Goal: Task Accomplishment & Management: Manage account settings

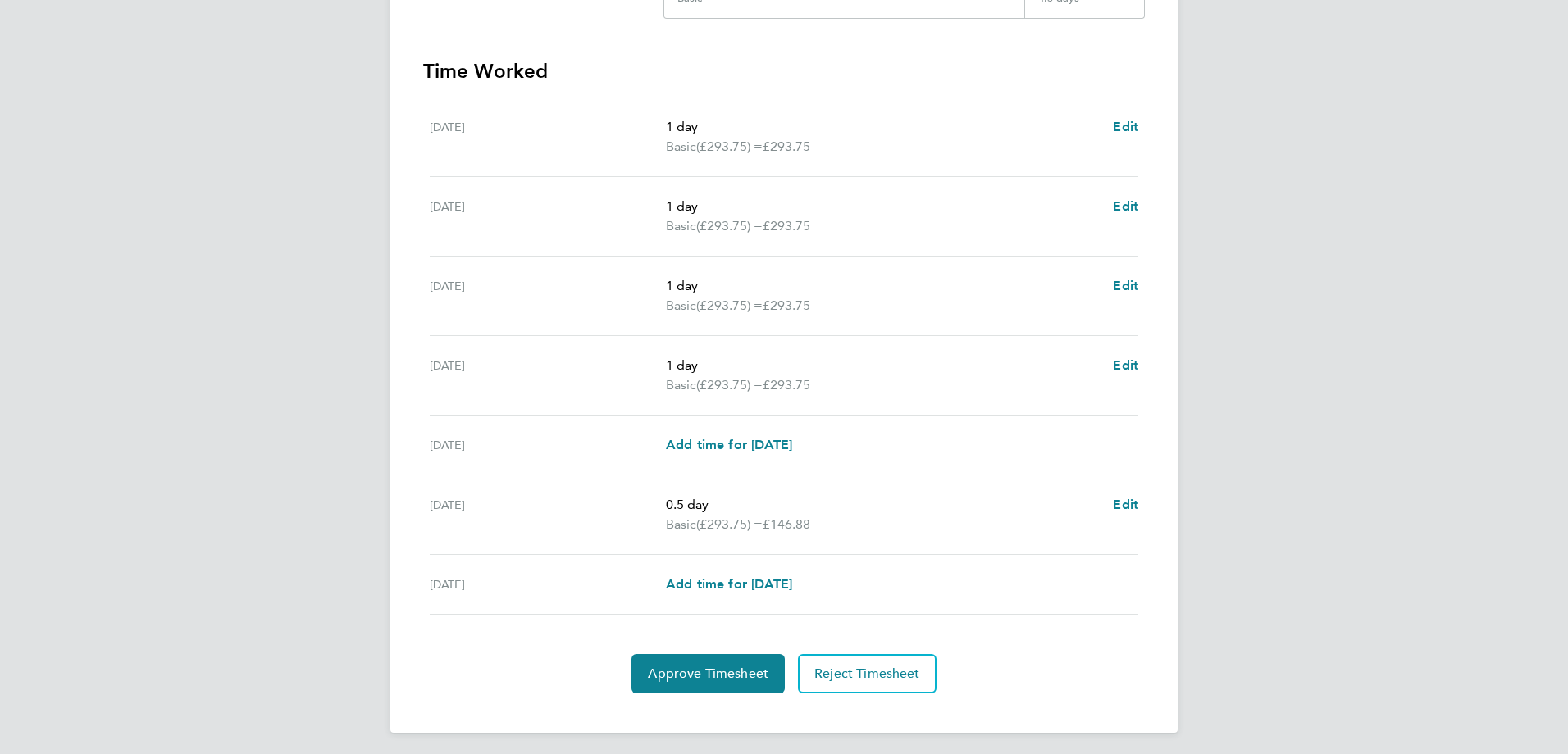
scroll to position [431, 0]
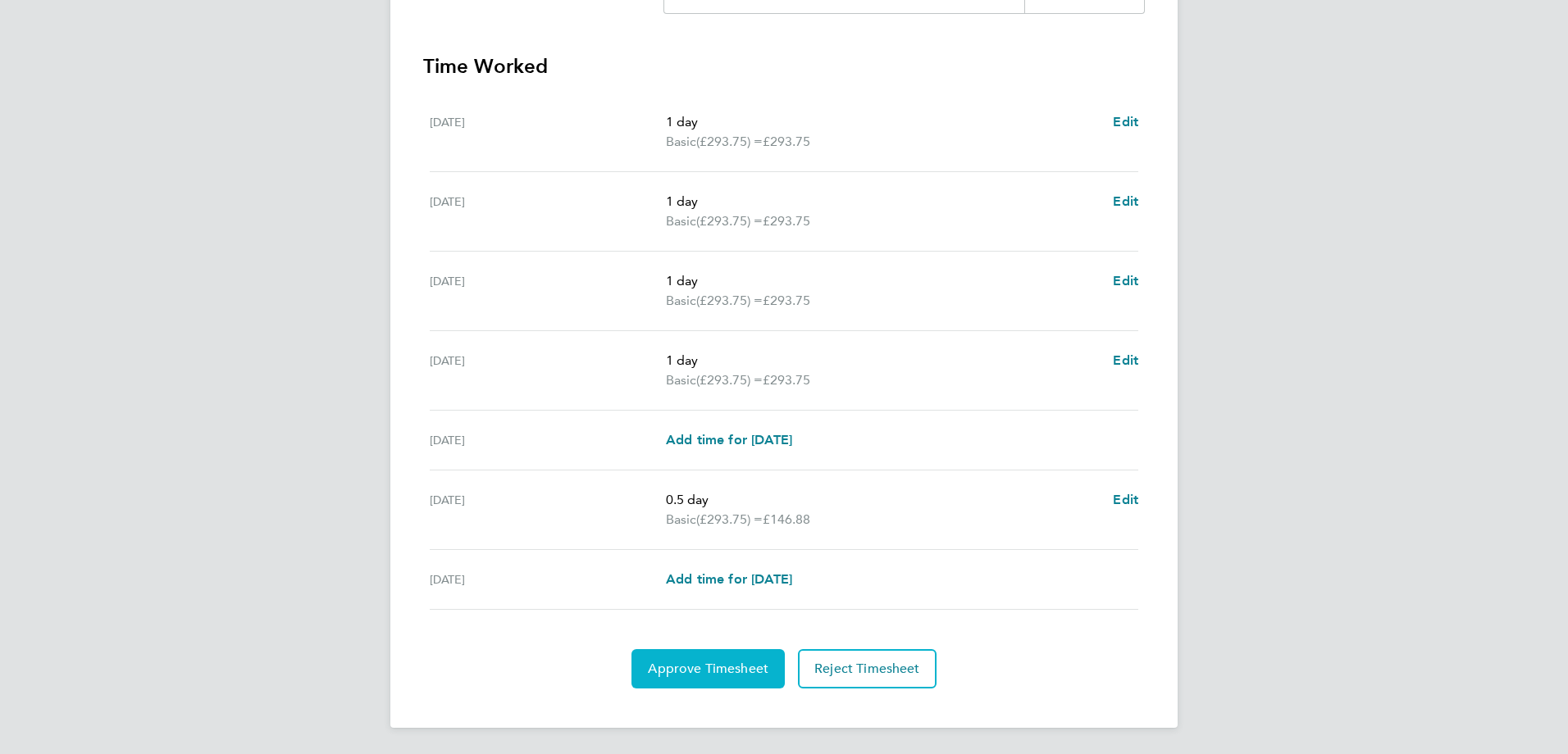
click at [750, 668] on span "Approve Timesheet" at bounding box center [708, 669] width 121 height 17
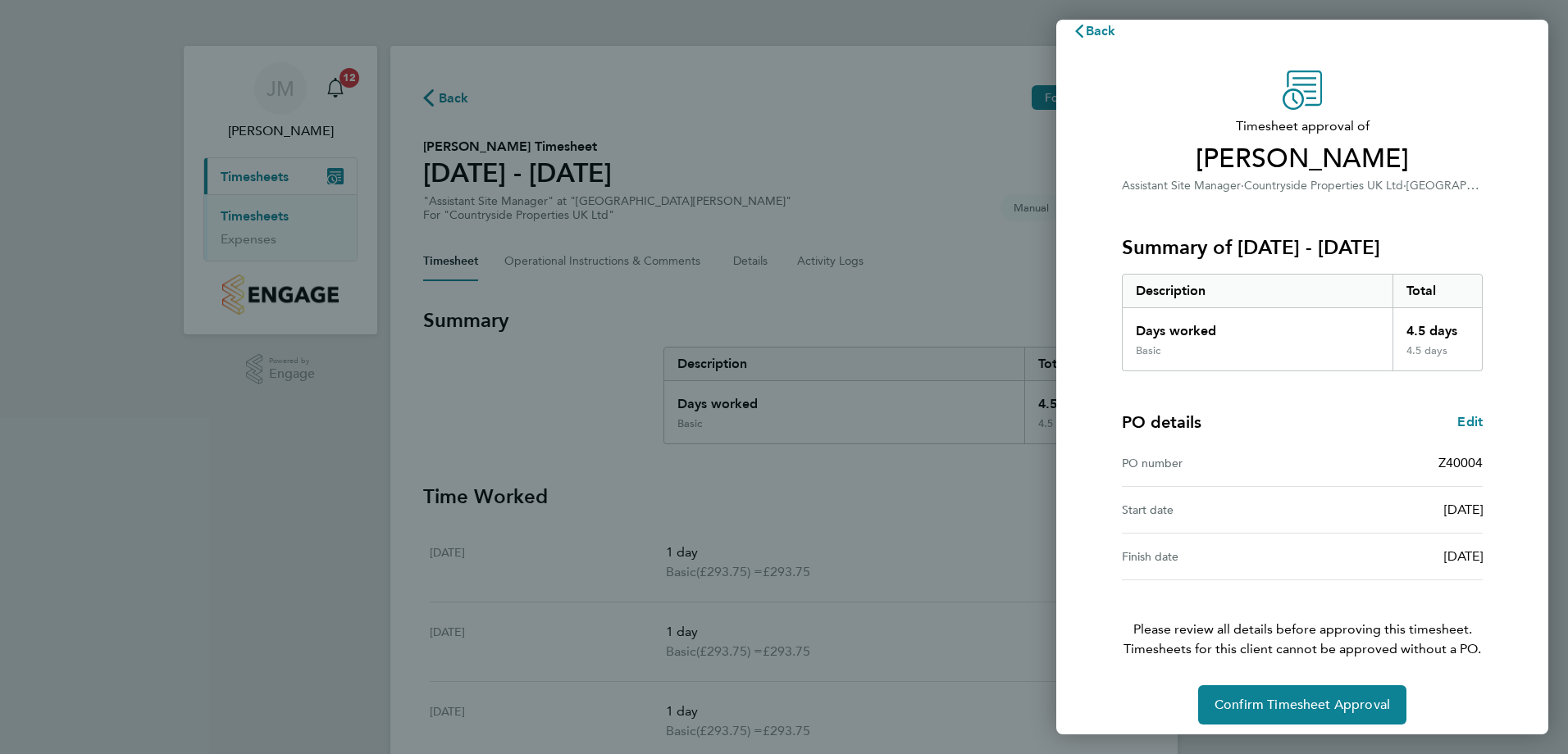
scroll to position [31, 0]
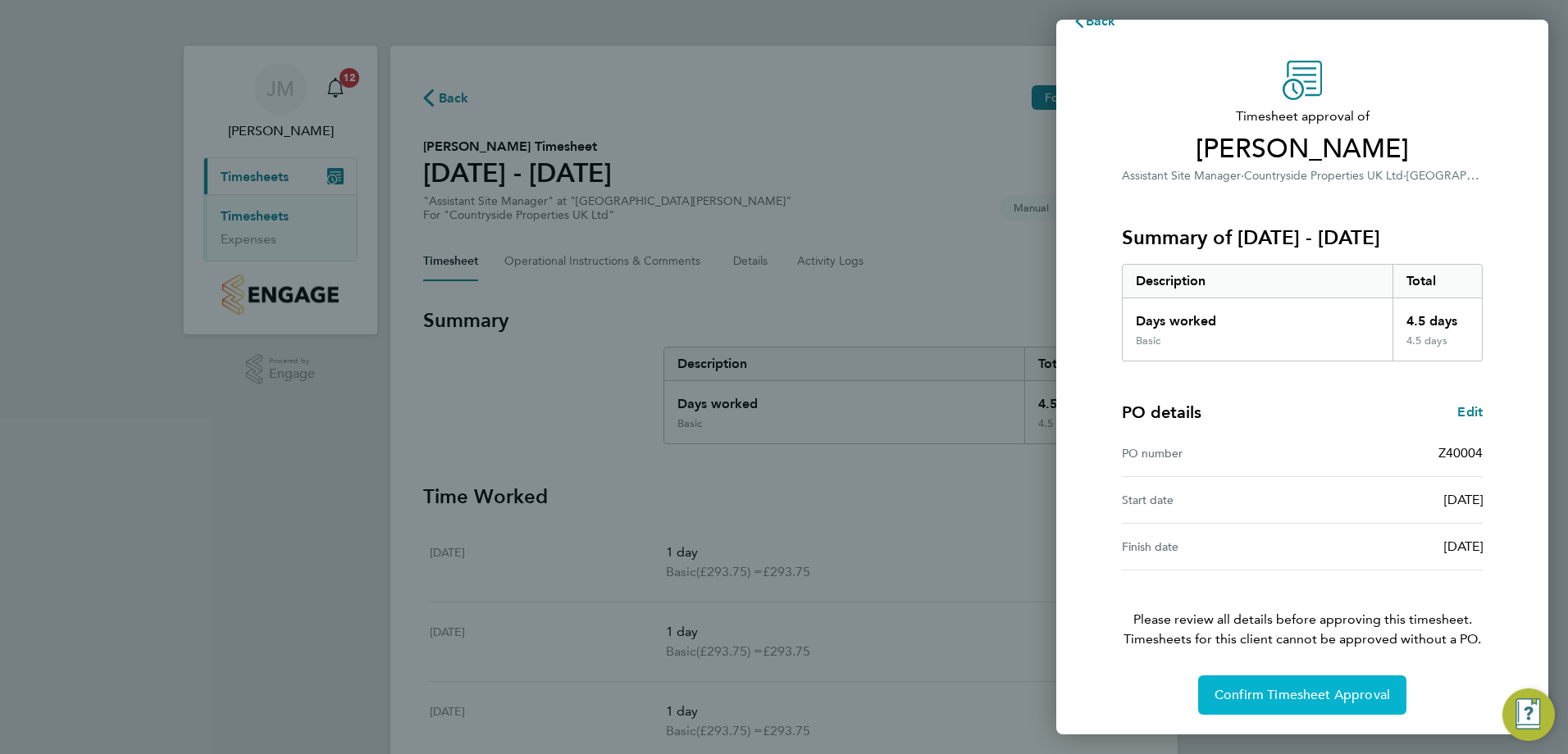
click at [1310, 703] on span "Confirm Timesheet Approval" at bounding box center [1302, 695] width 175 height 17
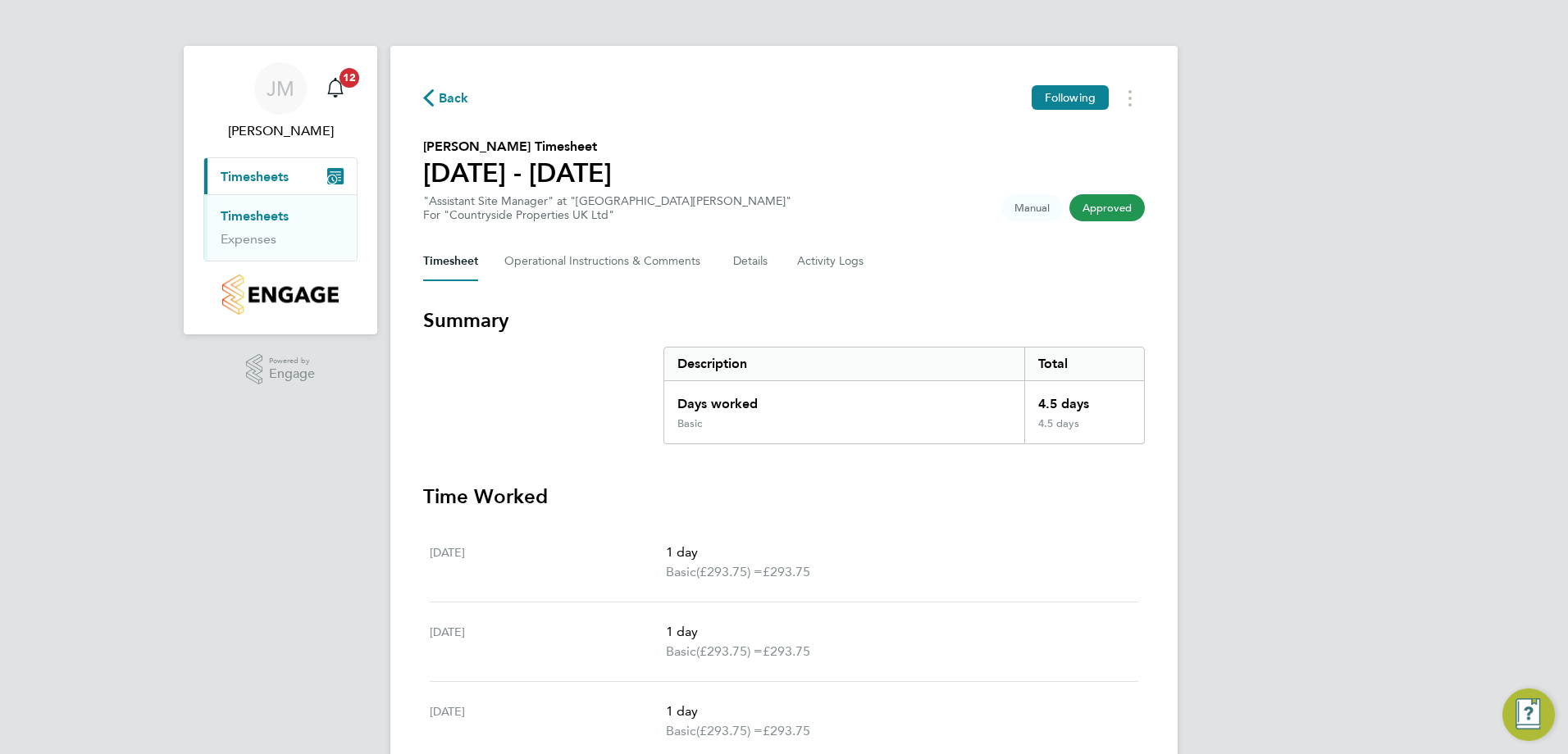
click at [268, 213] on link "Timesheets" at bounding box center [255, 216] width 68 height 16
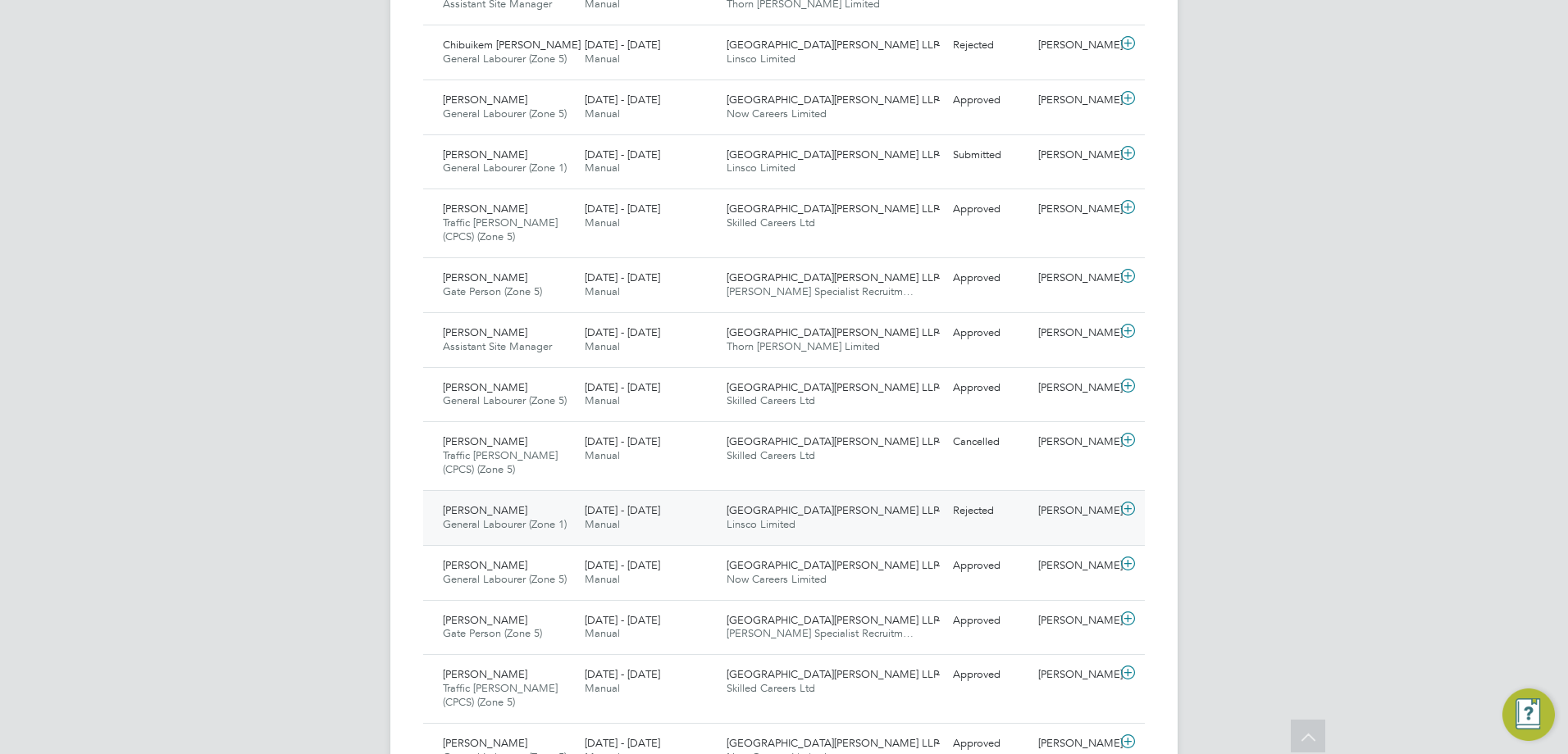
click at [837, 523] on div "Brookmill Meadows LLP Linsco Limited" at bounding box center [791, 518] width 142 height 41
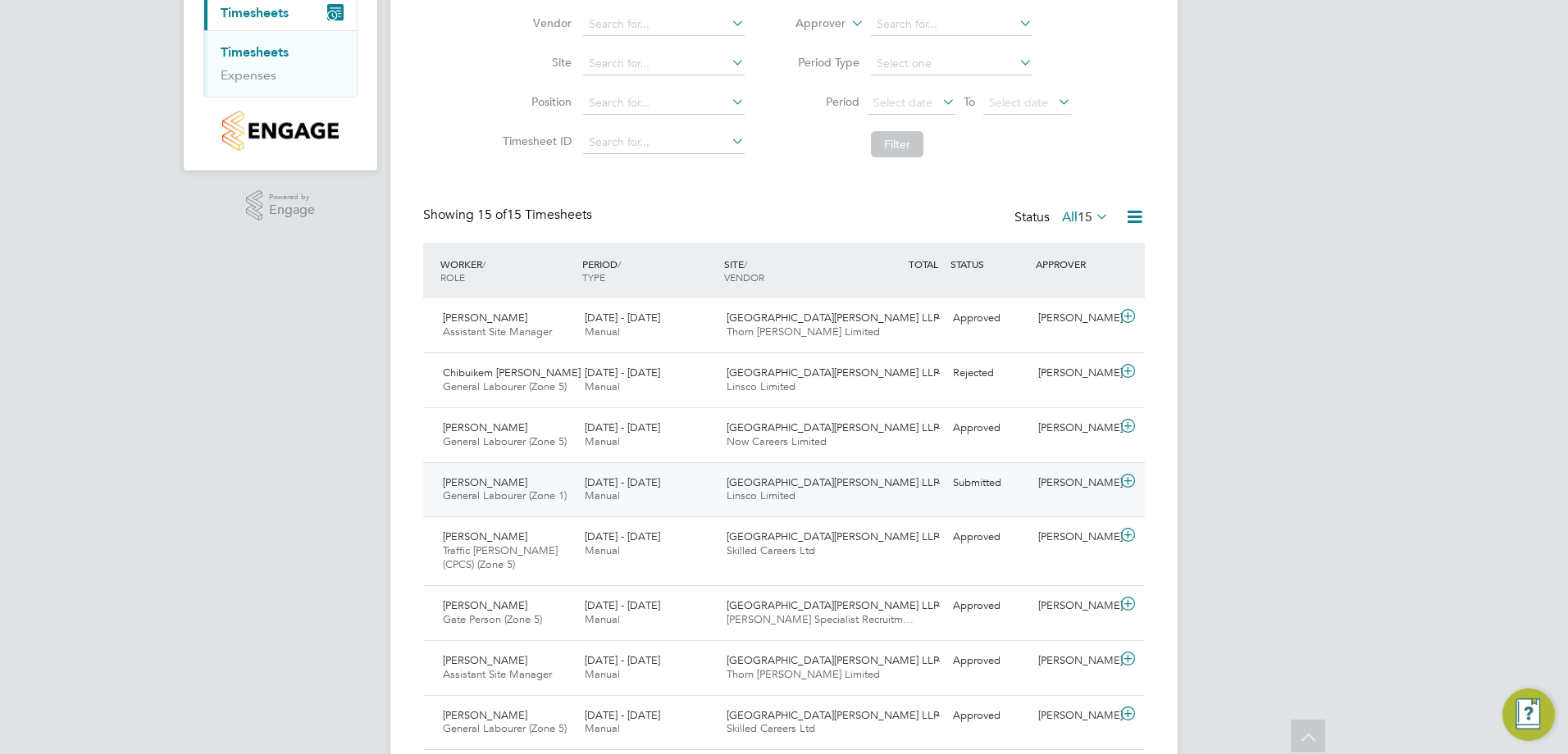
click at [606, 490] on span "Manual" at bounding box center [602, 496] width 36 height 14
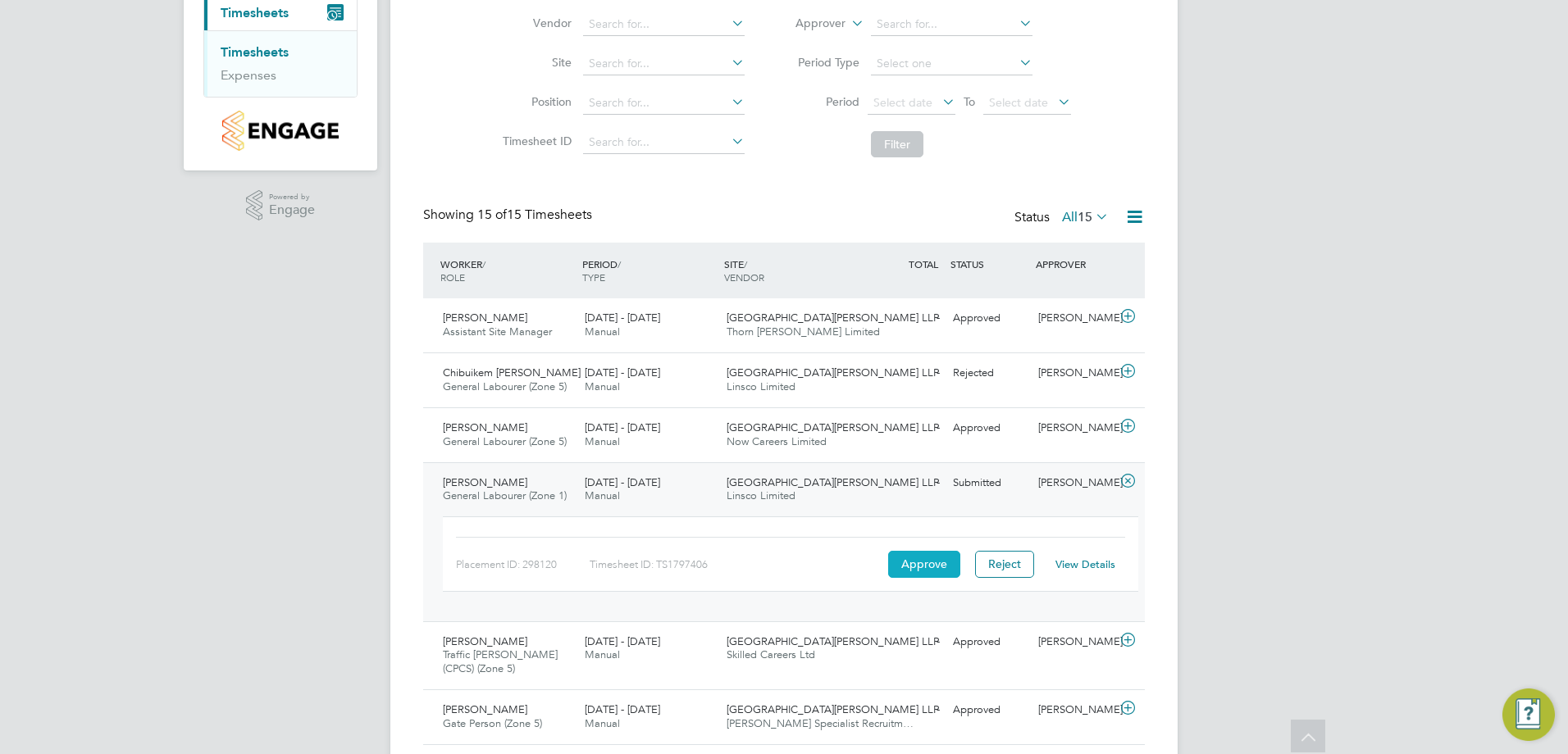
click at [924, 563] on button "Approve" at bounding box center [923, 564] width 72 height 26
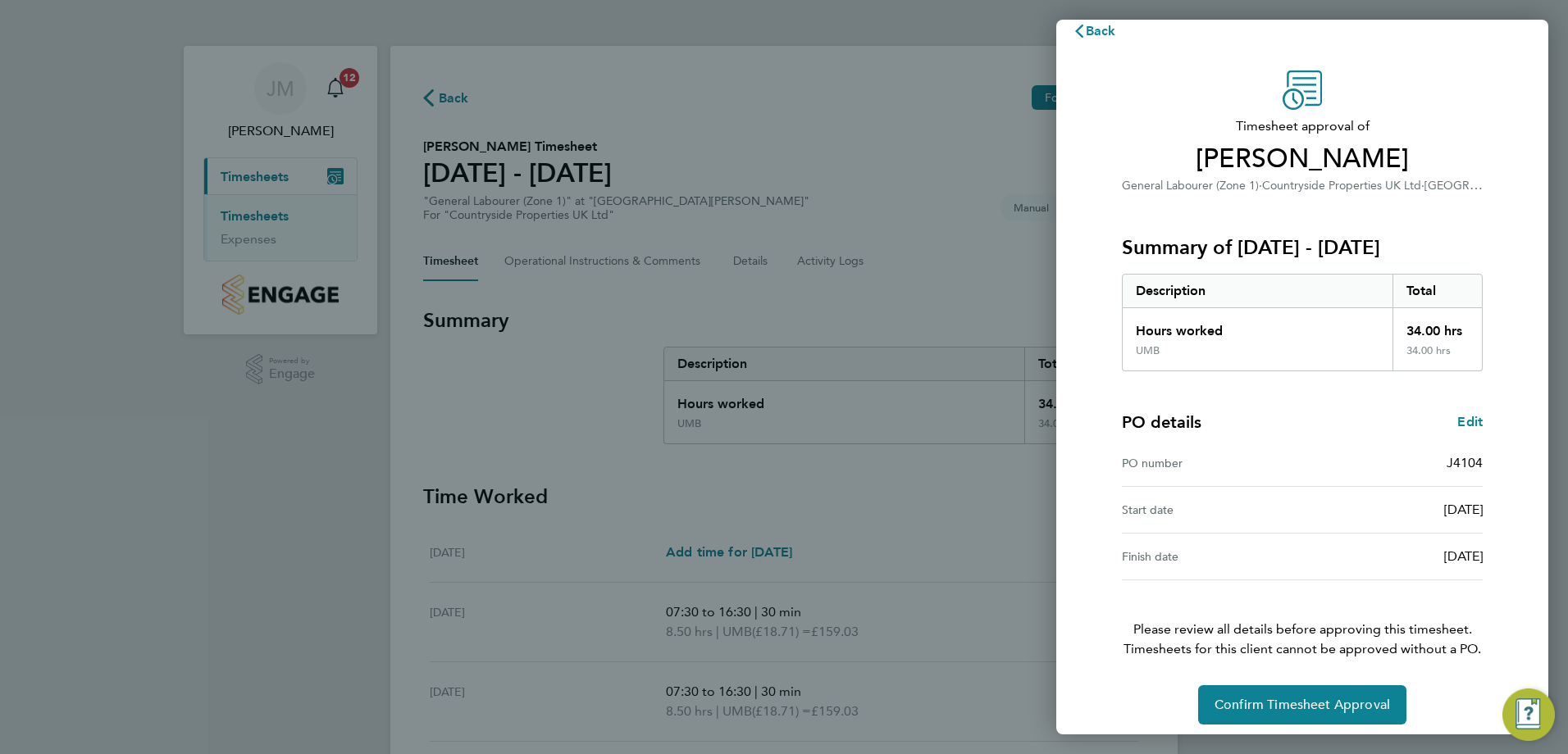
scroll to position [31, 0]
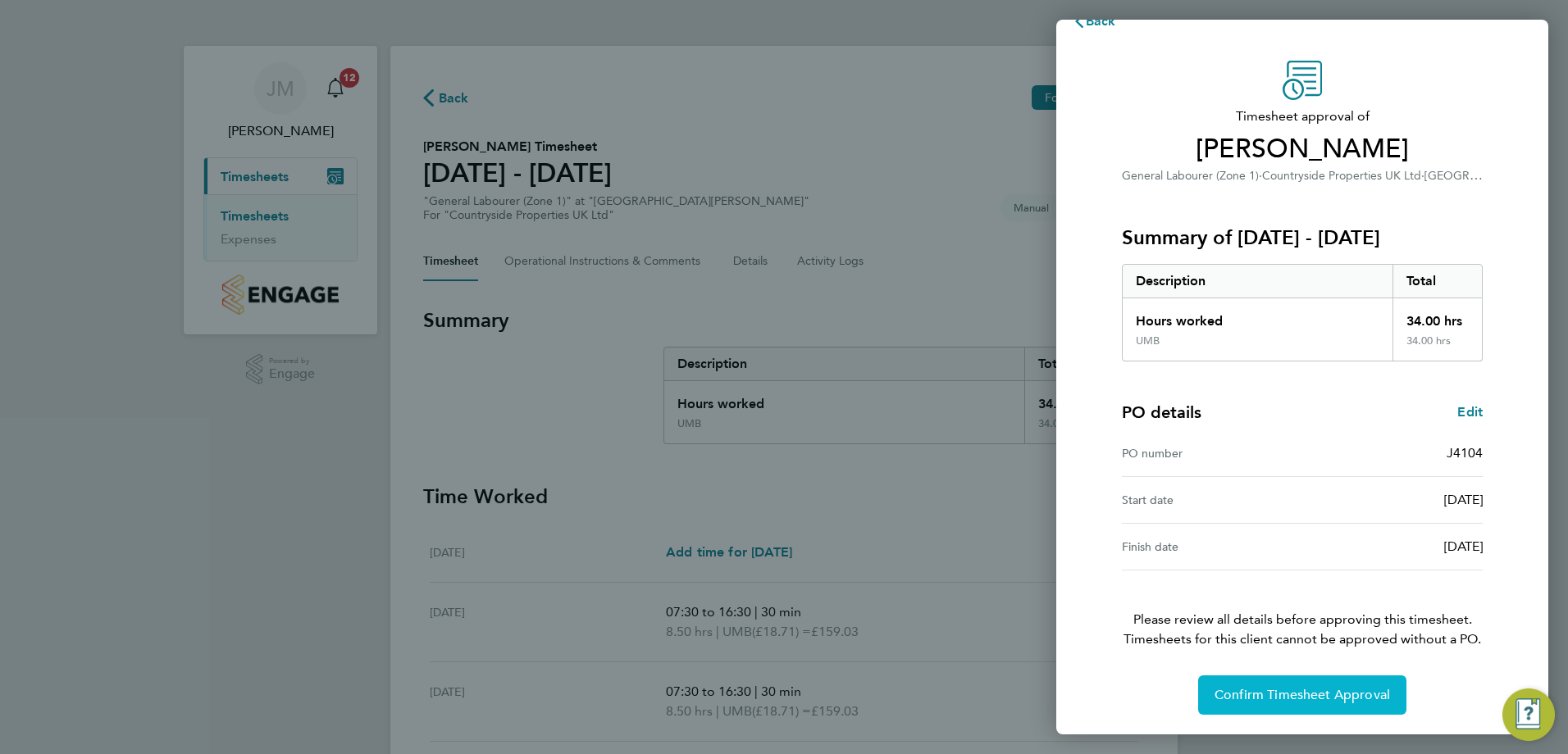
click at [1327, 691] on span "Confirm Timesheet Approval" at bounding box center [1302, 695] width 175 height 17
